Goal: Check status: Check status

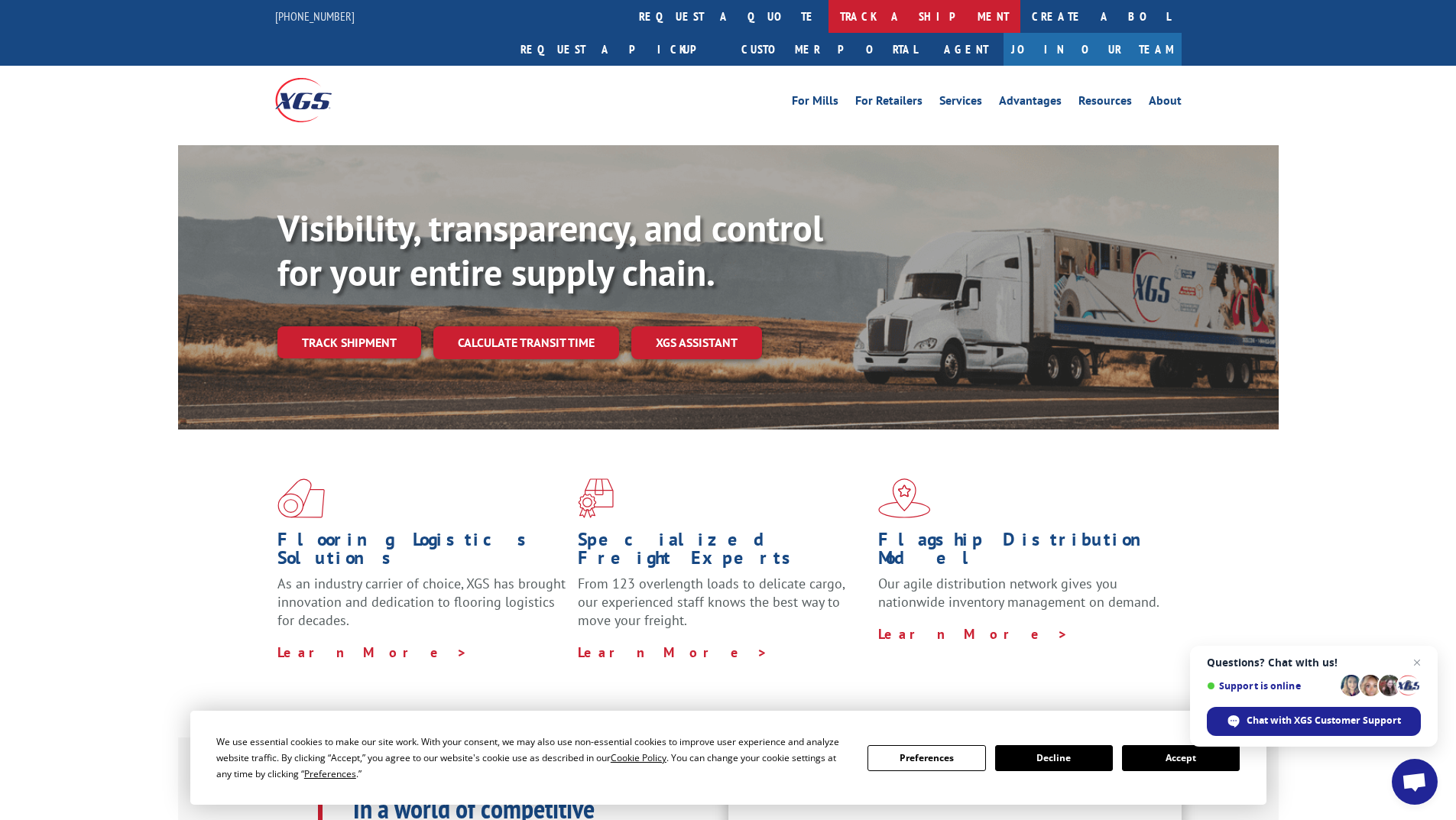
click at [828, 15] on link "track a shipment" at bounding box center [923, 16] width 192 height 33
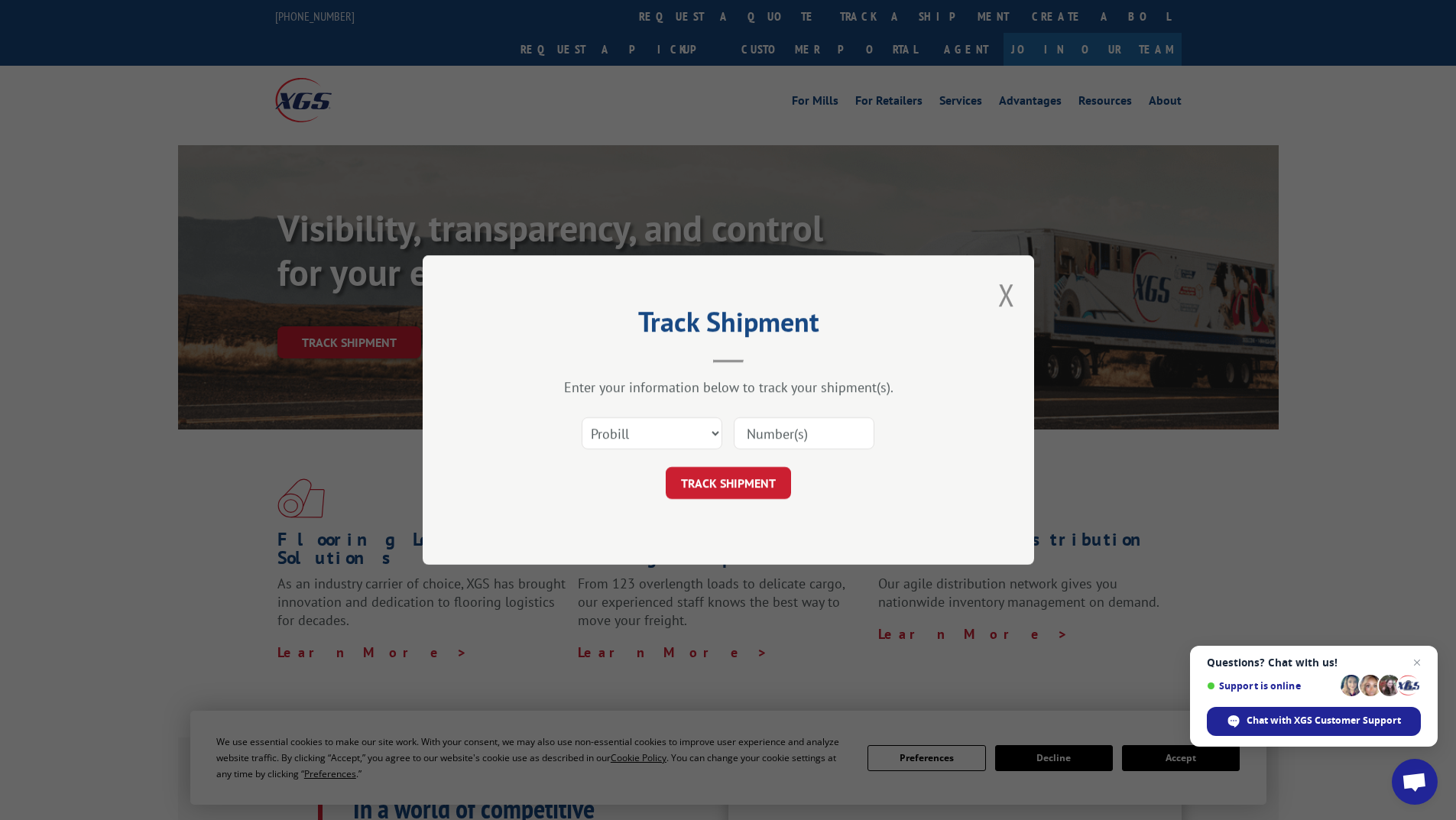
click at [791, 437] on input at bounding box center [803, 433] width 141 height 32
paste input "619010"
type input "619010"
click at [751, 487] on button "TRACK SHIPMENT" at bounding box center [728, 483] width 125 height 32
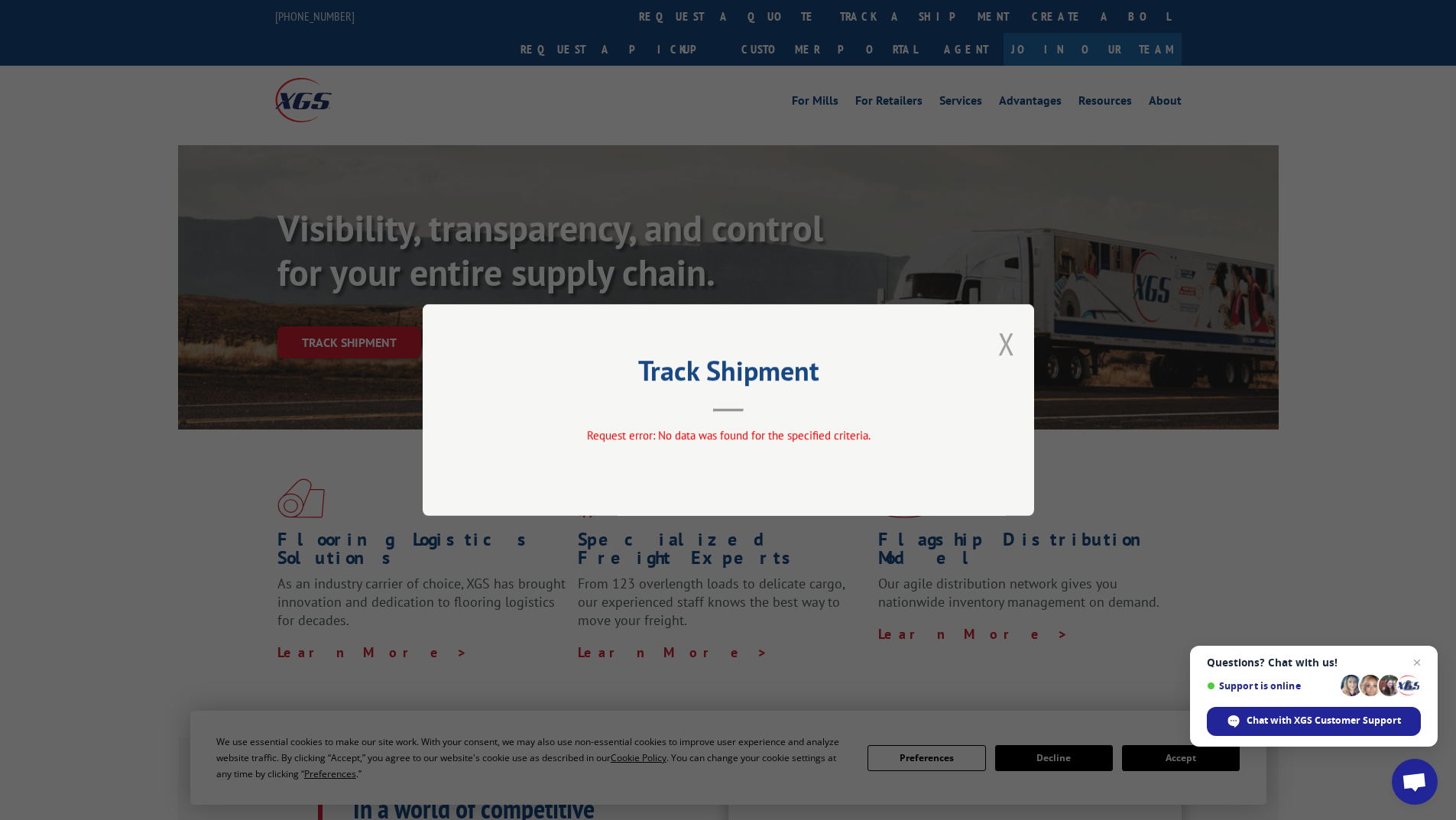
click at [1009, 338] on button "Close modal" at bounding box center [1006, 344] width 16 height 41
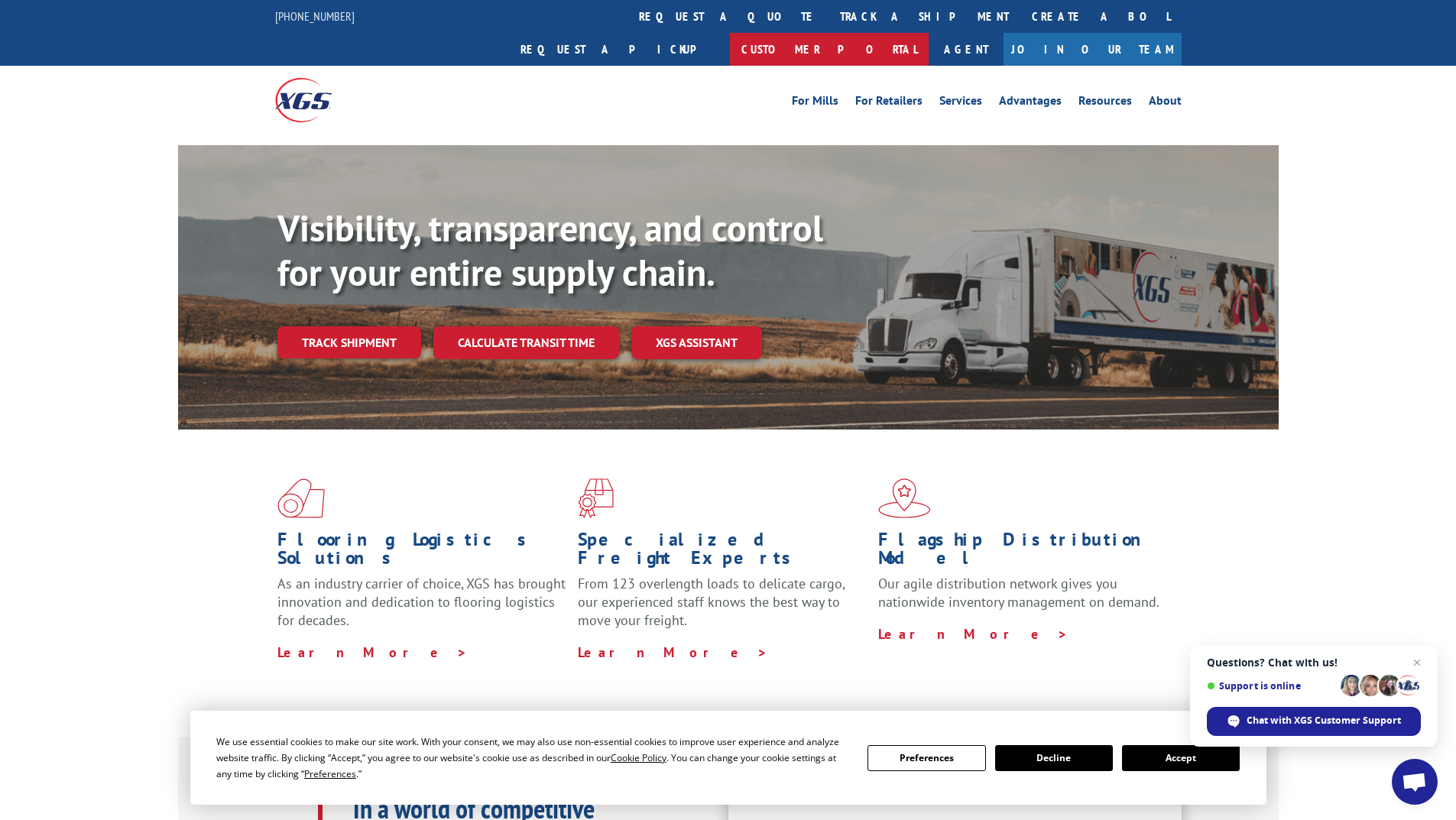
click at [929, 33] on link "Customer Portal" at bounding box center [829, 49] width 199 height 33
